Goal: Obtain resource: Download file/media

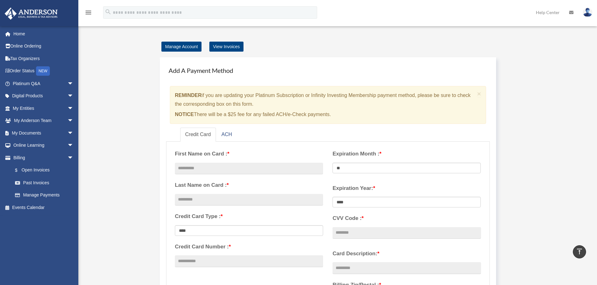
scroll to position [323, 0]
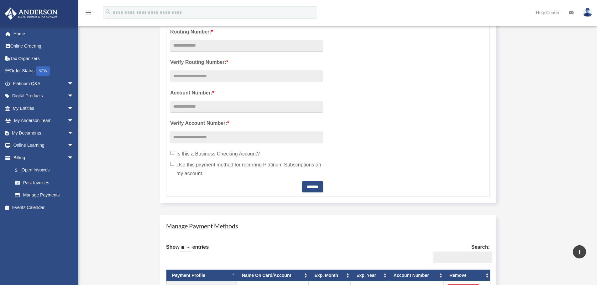
scroll to position [167, 0]
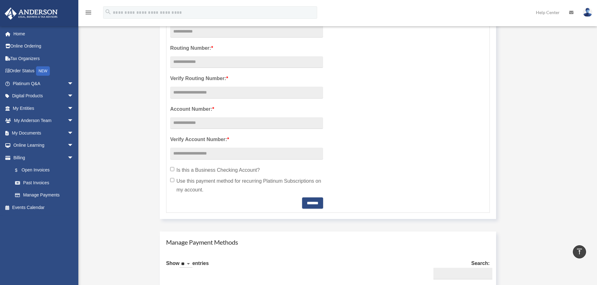
click at [590, 13] on img at bounding box center [587, 12] width 9 height 9
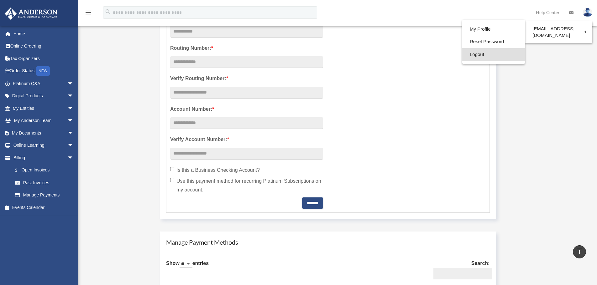
click at [484, 51] on link "Logout" at bounding box center [493, 54] width 63 height 13
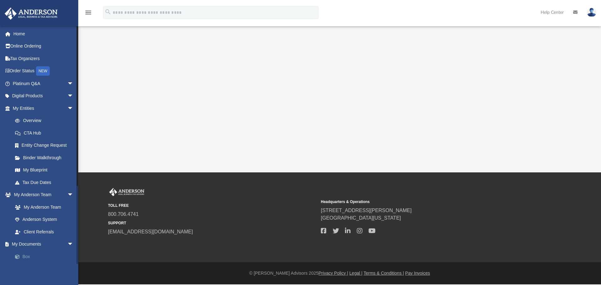
click at [26, 257] on link "Box" at bounding box center [46, 257] width 74 height 13
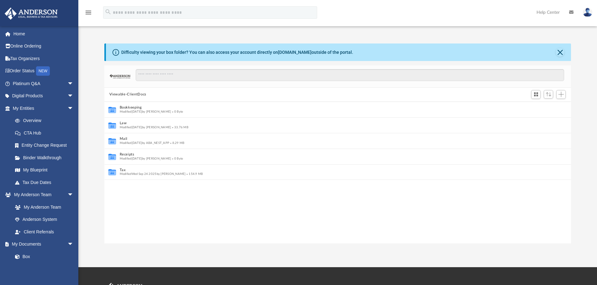
scroll to position [138, 462]
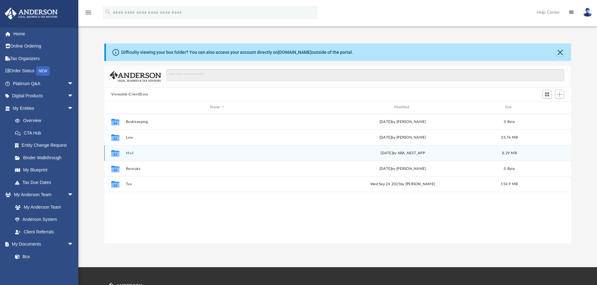
click at [134, 150] on div "Collaborated Folder Mail yesterday by ABA_NEST_APP 8.29 MB" at bounding box center [337, 153] width 467 height 16
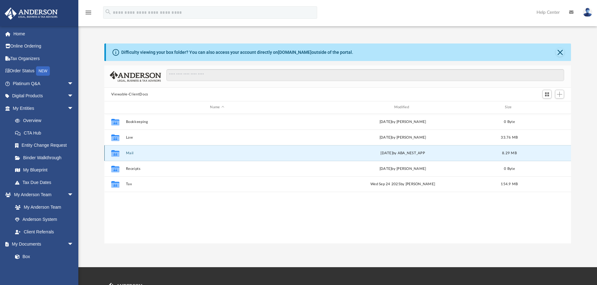
click at [129, 153] on button "Mail" at bounding box center [217, 153] width 183 height 4
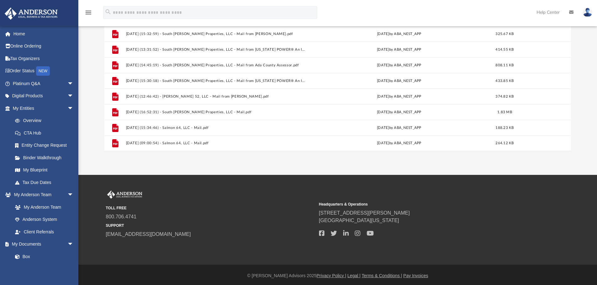
scroll to position [94, 0]
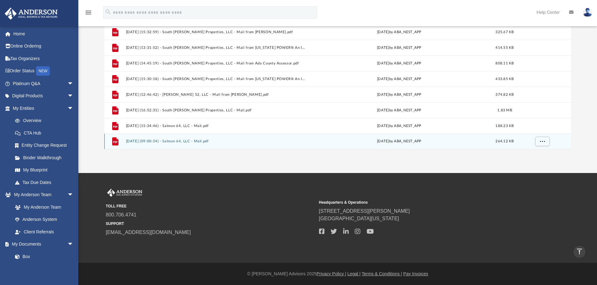
click at [176, 142] on button "2025.10.03 (09:00:54) - Salmon 64, LLC - Mail.pdf" at bounding box center [216, 141] width 180 height 4
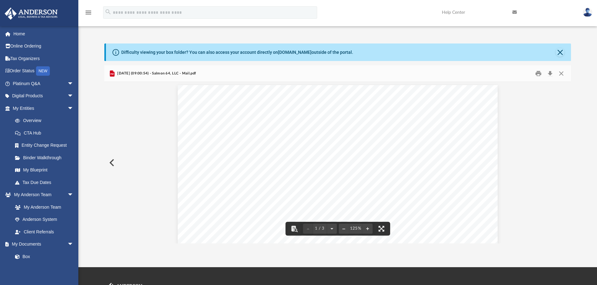
scroll to position [0, 0]
click at [21, 255] on span at bounding box center [20, 257] width 4 height 4
click at [560, 51] on button "Close" at bounding box center [559, 52] width 9 height 9
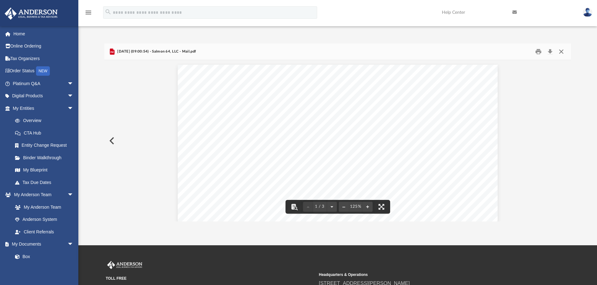
click at [561, 51] on button "Close" at bounding box center [560, 52] width 11 height 10
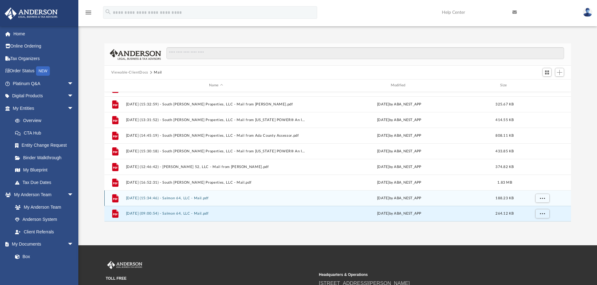
click at [189, 200] on button "2025.10.01 (15:34:46) - Salmon 64, LLC - Mail.pdf" at bounding box center [216, 198] width 180 height 4
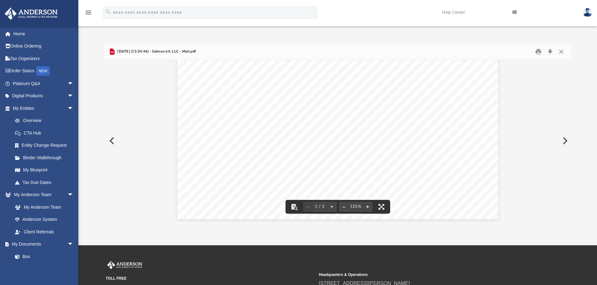
scroll to position [258, 0]
drag, startPoint x: 353, startPoint y: 154, endPoint x: 476, endPoint y: 152, distance: 123.1
click at [476, 152] on div "Page 1" at bounding box center [337, 13] width 321 height 412
click at [560, 52] on button "Close" at bounding box center [560, 52] width 11 height 10
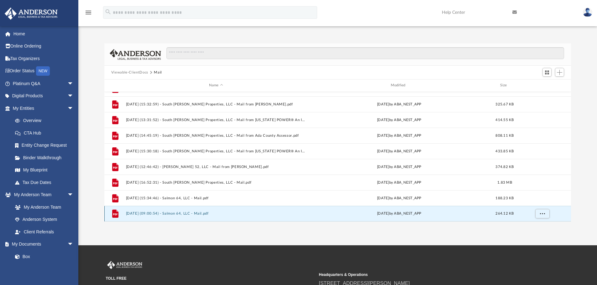
click at [196, 213] on button "2025.10.03 (09:00:54) - Salmon 64, LLC - Mail.pdf" at bounding box center [216, 214] width 180 height 4
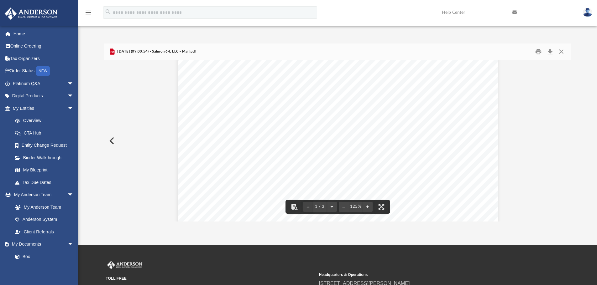
scroll to position [0, 0]
drag, startPoint x: 448, startPoint y: 108, endPoint x: 128, endPoint y: 139, distance: 320.9
click at [458, 109] on div "Page 1" at bounding box center [337, 271] width 319 height 412
click at [561, 50] on button "Close" at bounding box center [560, 52] width 11 height 10
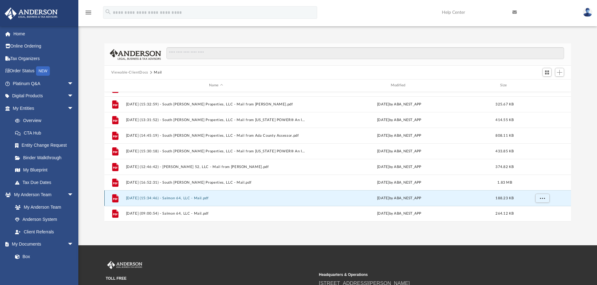
click at [182, 200] on button "2025.10.01 (15:34:46) - Salmon 64, LLC - Mail.pdf" at bounding box center [216, 198] width 180 height 4
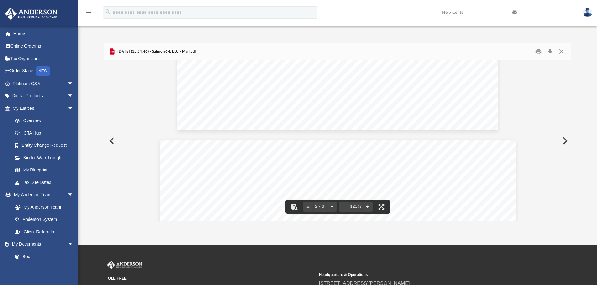
scroll to position [407, 0]
